Goal: Information Seeking & Learning: Learn about a topic

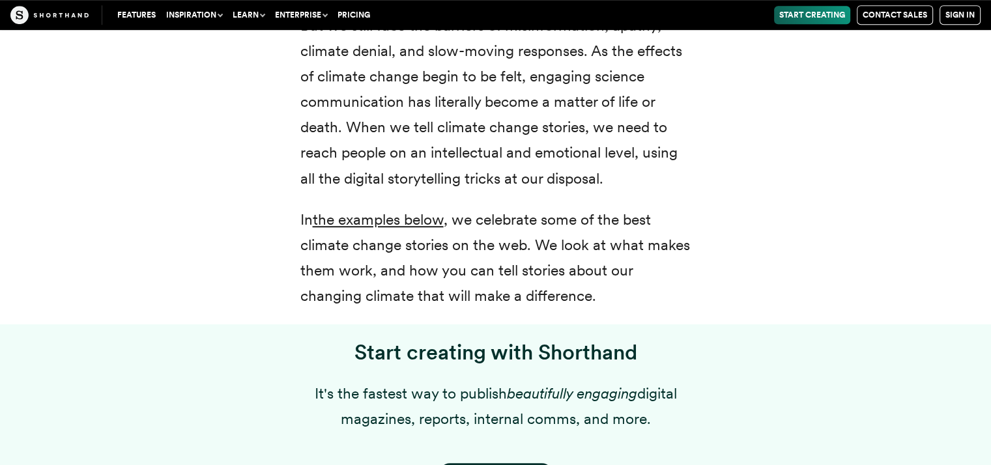
scroll to position [726, 0]
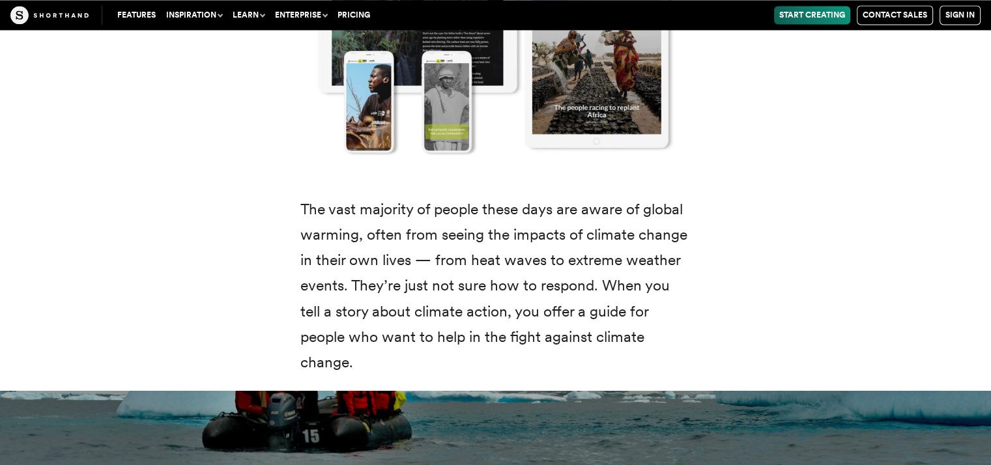
click at [432, 203] on p "The vast majority of people these days are aware of global warming, often from …" at bounding box center [495, 286] width 391 height 178
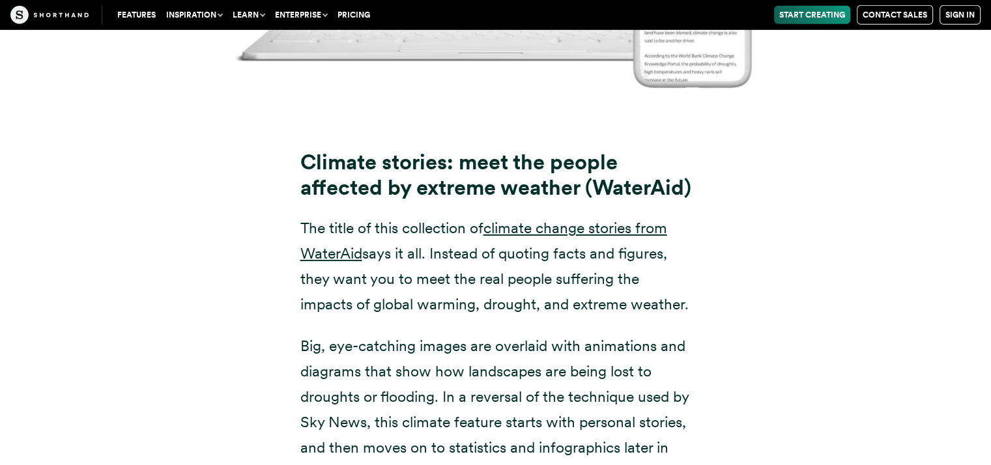
scroll to position [9140, 0]
click at [409, 216] on p "The title of this collection of climate change stories from [PERSON_NAME] says …" at bounding box center [495, 267] width 391 height 102
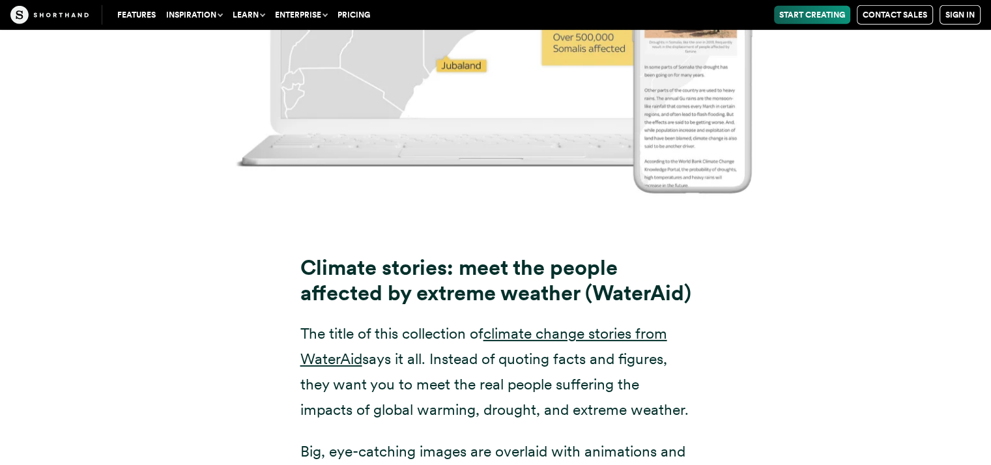
scroll to position [9031, 0]
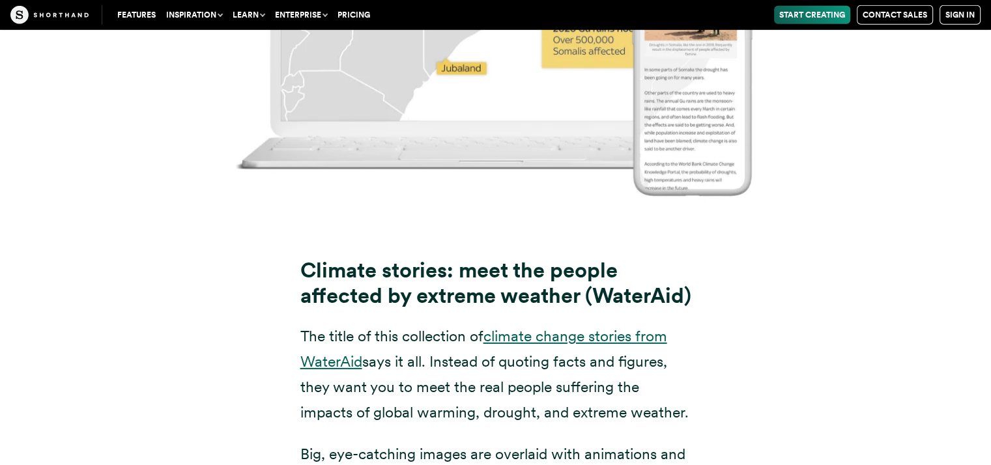
click at [558, 327] on link "climate change stories from WaterAid" at bounding box center [483, 349] width 367 height 44
click at [446, 364] on p "The title of this collection of climate change stories from [PERSON_NAME] says …" at bounding box center [495, 375] width 391 height 102
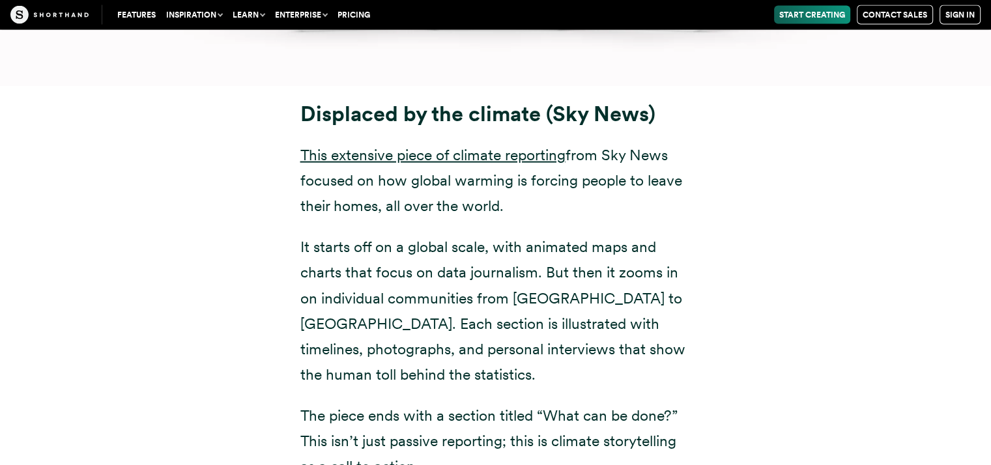
scroll to position [7795, 0]
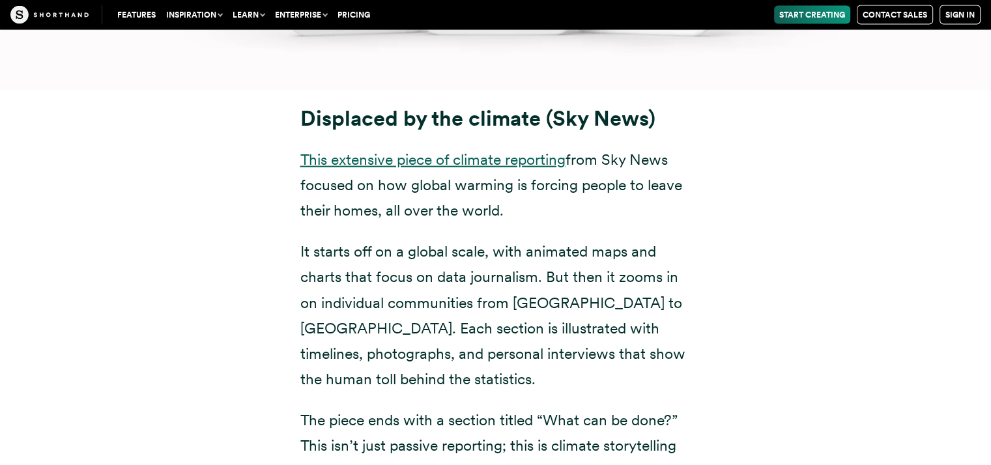
click at [468, 150] on link "This extensive piece of climate reporting" at bounding box center [432, 159] width 265 height 18
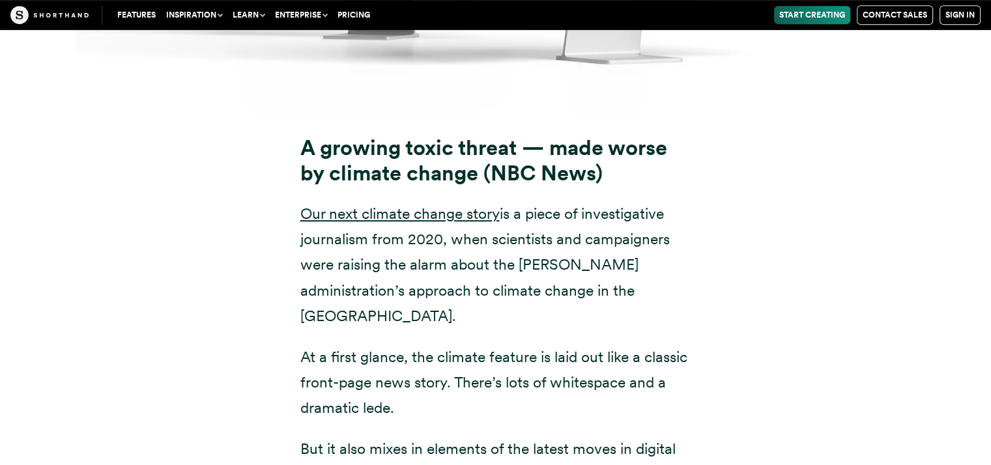
scroll to position [10524, 0]
click at [559, 237] on p "Our next climate change story is a piece of investigative journalism from 2020,…" at bounding box center [495, 265] width 391 height 127
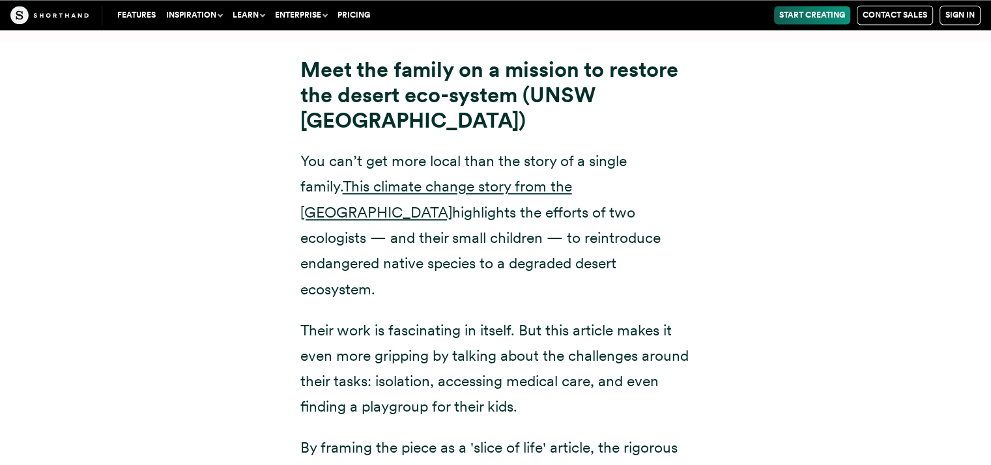
scroll to position [12112, 0]
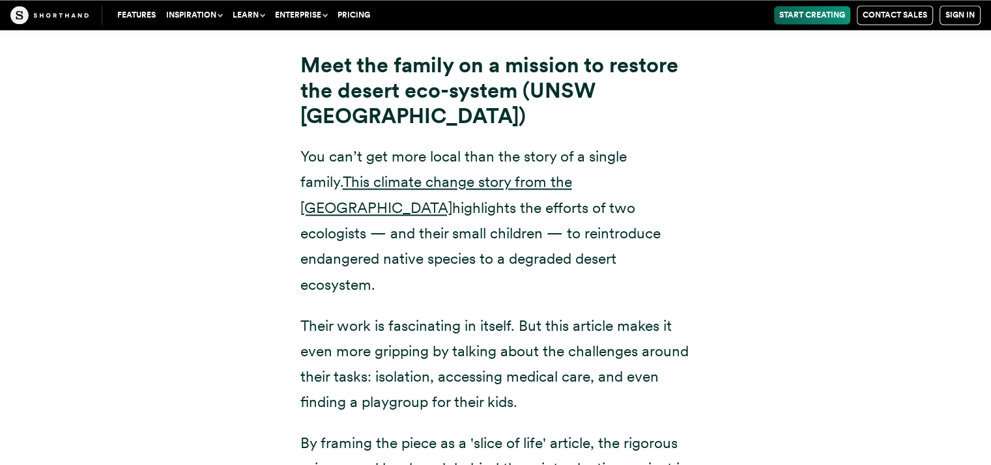
click at [559, 313] on p "Their work is fascinating in itself. But this article makes it even more grippi…" at bounding box center [495, 364] width 391 height 102
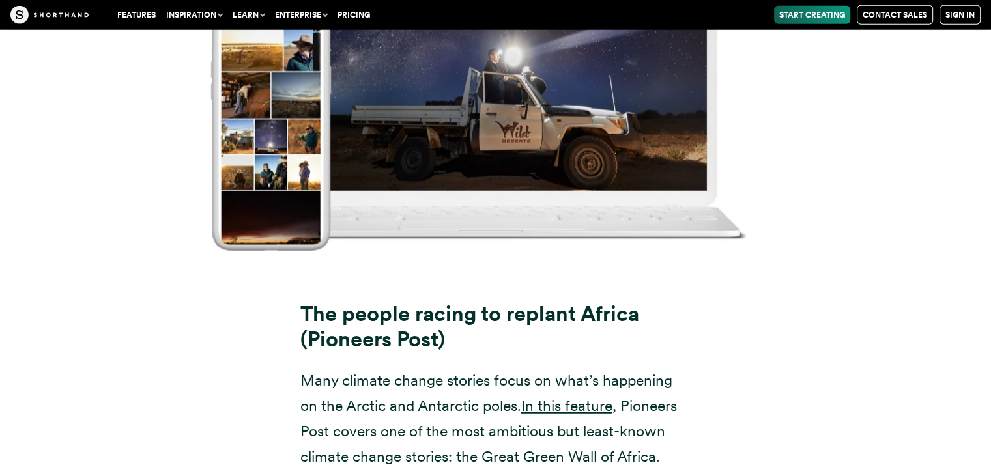
scroll to position [13300, 0]
click at [553, 397] on link "In this feature" at bounding box center [566, 406] width 91 height 18
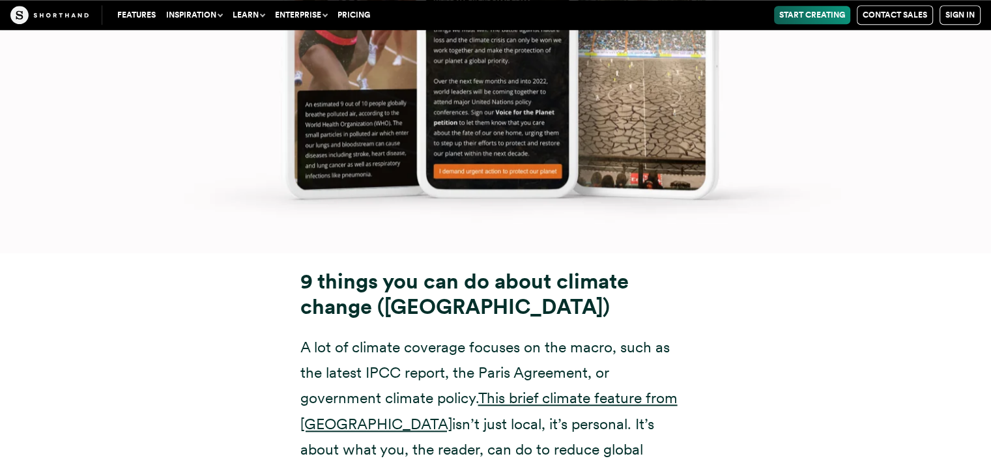
scroll to position [16252, 0]
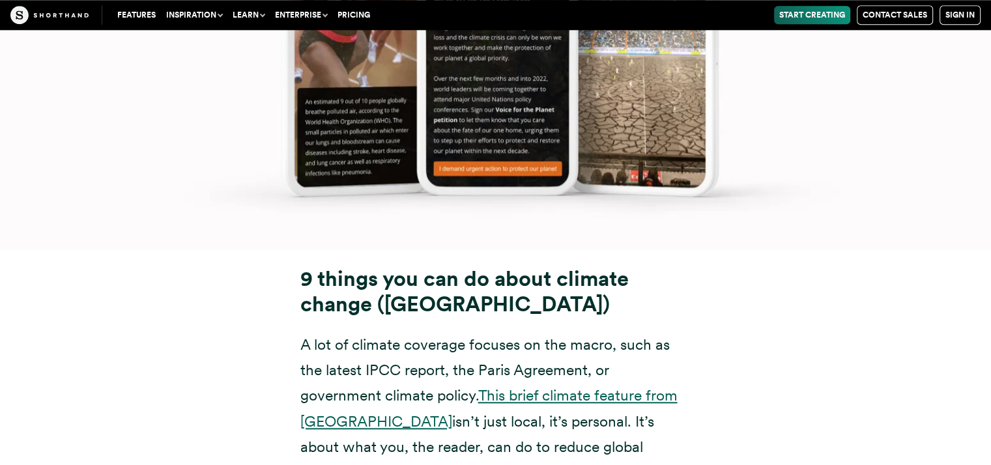
click at [519, 386] on link "This brief climate feature from [GEOGRAPHIC_DATA]" at bounding box center [488, 408] width 377 height 44
